Goal: Obtain resource: Download file/media

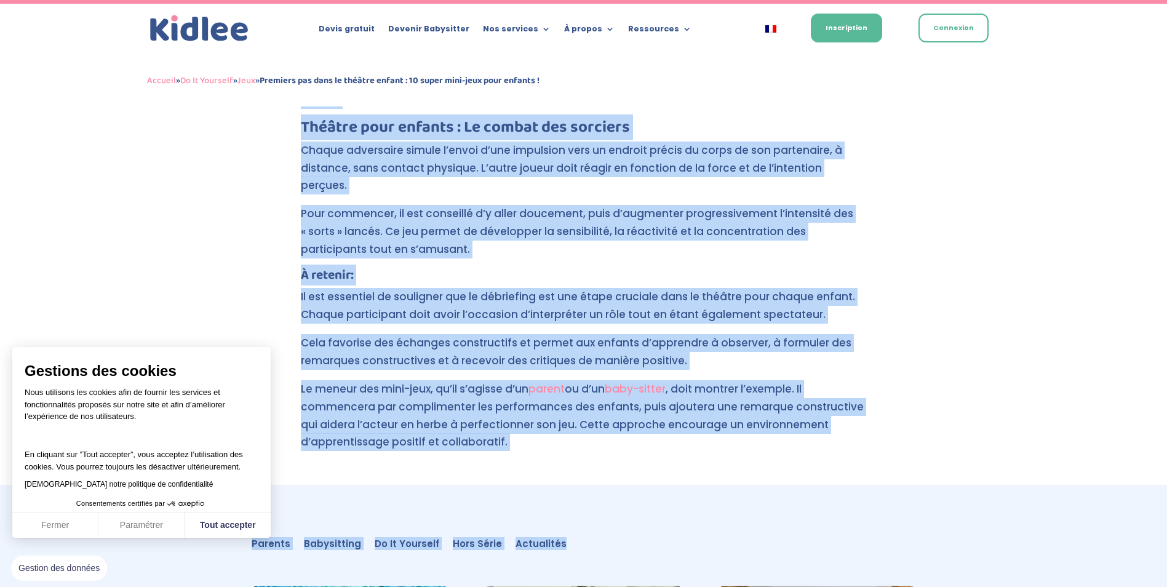
scroll to position [5537, 0]
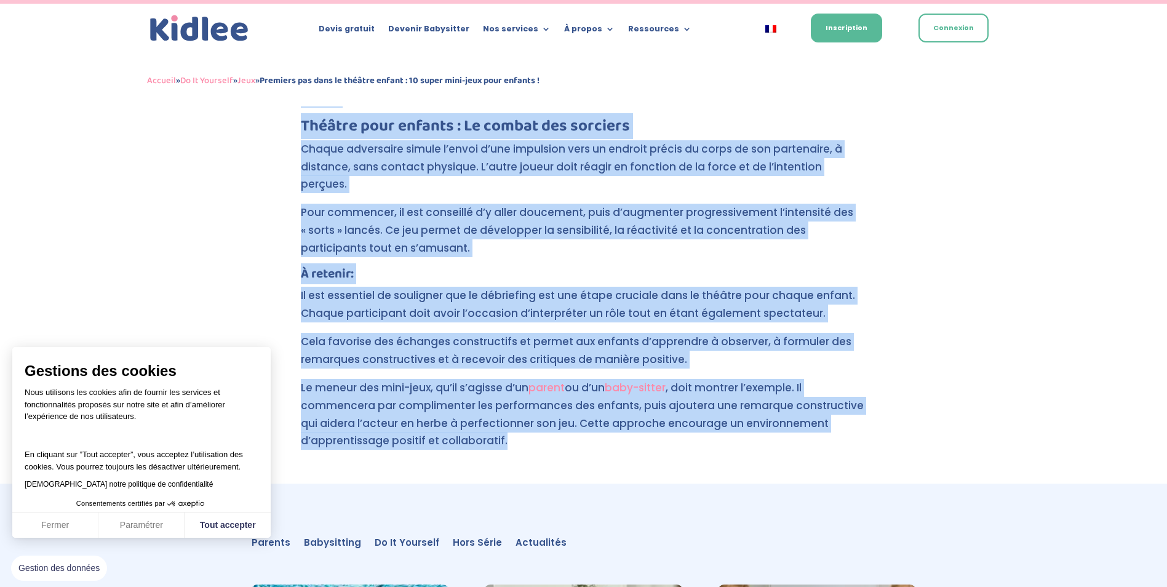
drag, startPoint x: 301, startPoint y: 223, endPoint x: 519, endPoint y: 341, distance: 247.5
copy div "7. Loremipsumdol Sit ametcon adip e’sedd eiu tempori ut la etdo magn-aliqua eni…"
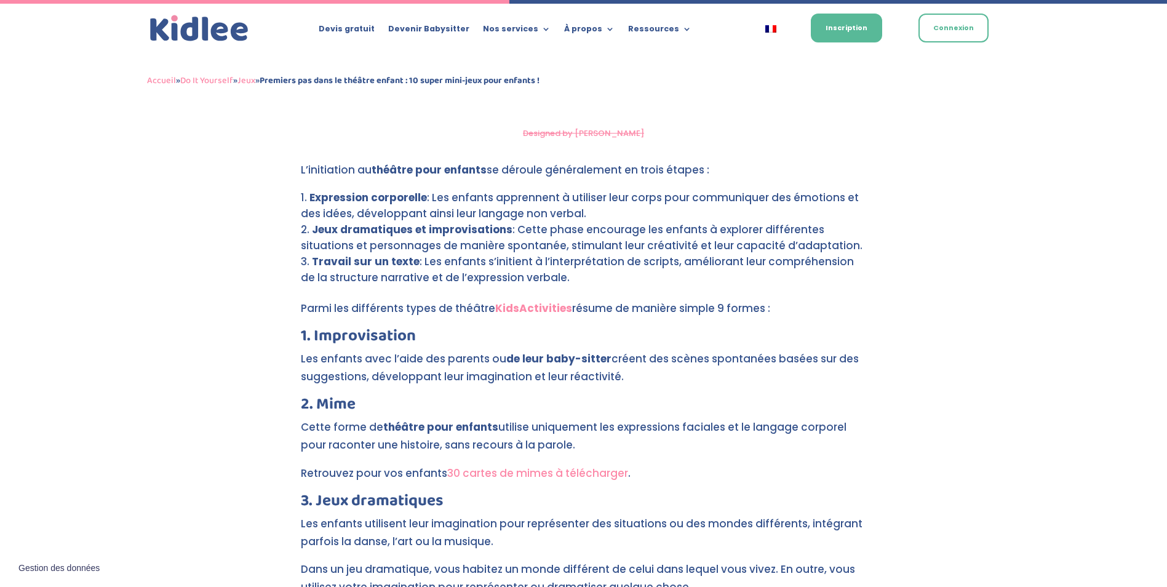
scroll to position [2366, 0]
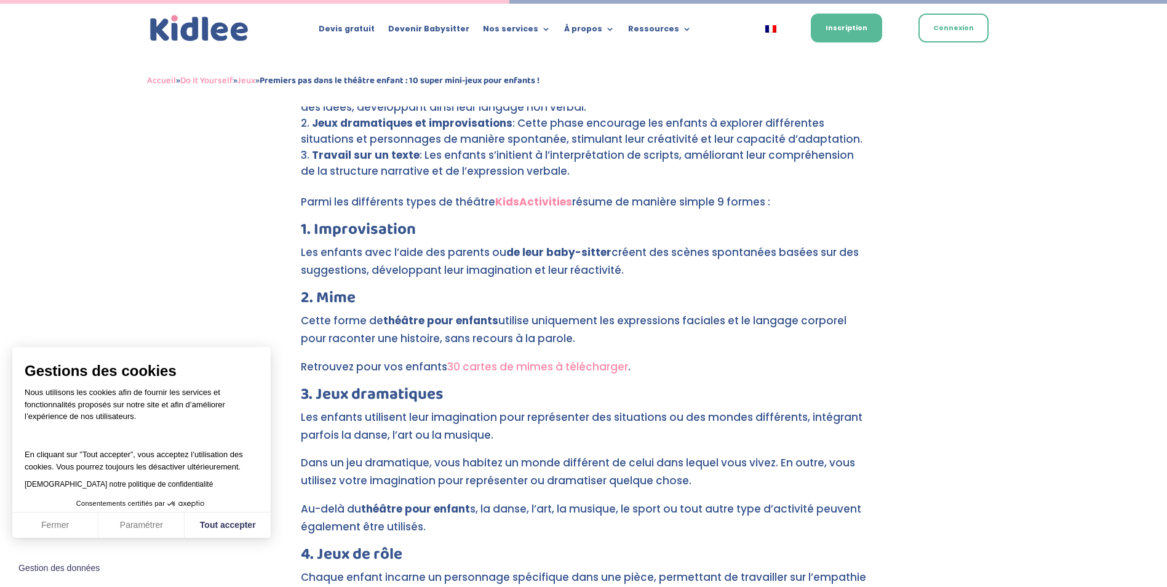
click at [517, 359] on link "30 cartes de mimes à télécharger" at bounding box center [537, 366] width 181 height 15
